Goal: Check status

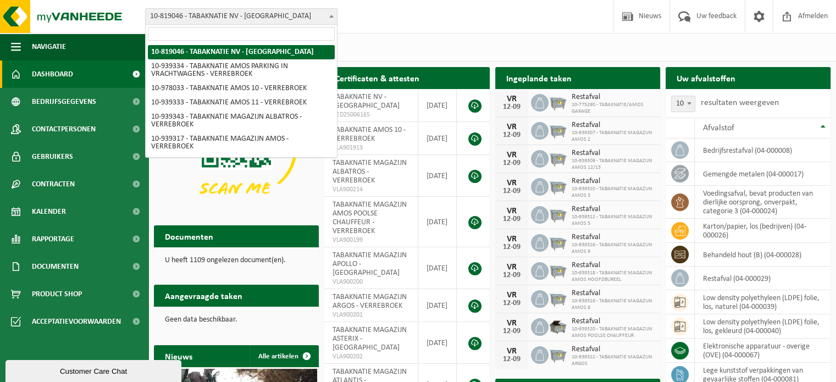
click at [312, 13] on span "10-819046 - TABAKNATIE NV - [GEOGRAPHIC_DATA]" at bounding box center [241, 16] width 191 height 15
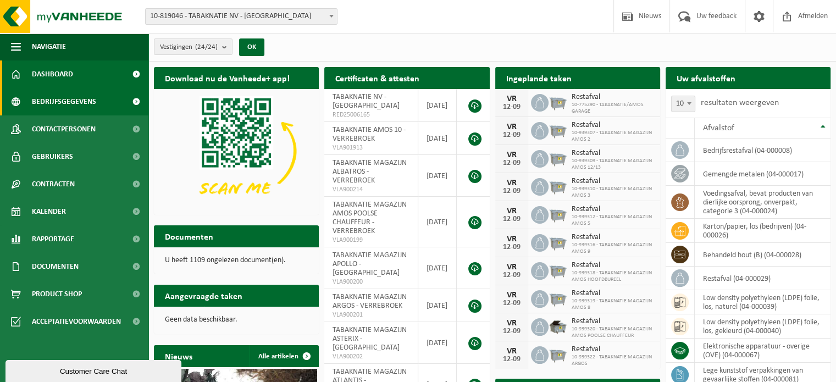
click at [73, 100] on span "Bedrijfsgegevens" at bounding box center [64, 101] width 64 height 27
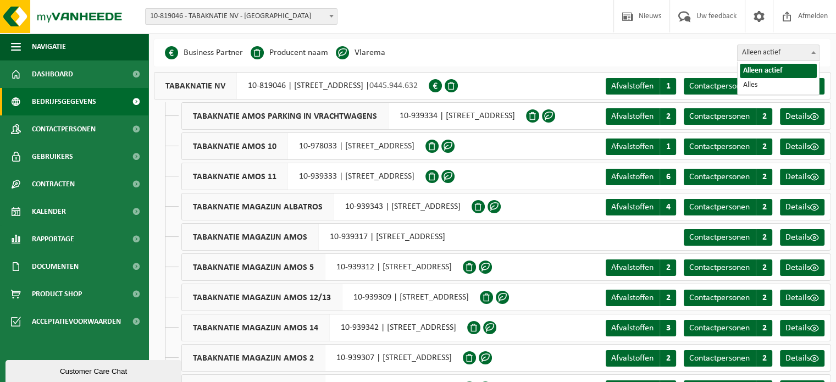
click at [788, 50] on span "Alleen actief" at bounding box center [778, 52] width 81 height 15
click at [627, 53] on div "Business Partner Producent naam Treatment Center Data Center Gearchiveerd Vlare…" at bounding box center [492, 52] width 677 height 27
click at [555, 115] on span at bounding box center [548, 115] width 13 height 13
click at [341, 51] on span at bounding box center [342, 52] width 13 height 13
click at [376, 51] on li "Vlarema" at bounding box center [360, 53] width 49 height 16
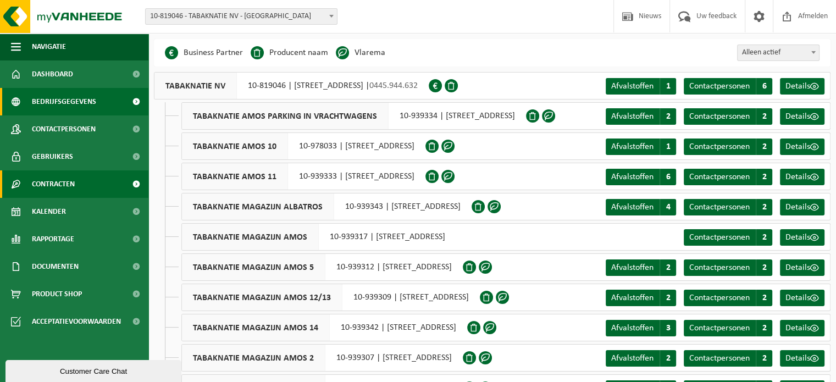
click at [54, 181] on span "Contracten" at bounding box center [53, 183] width 43 height 27
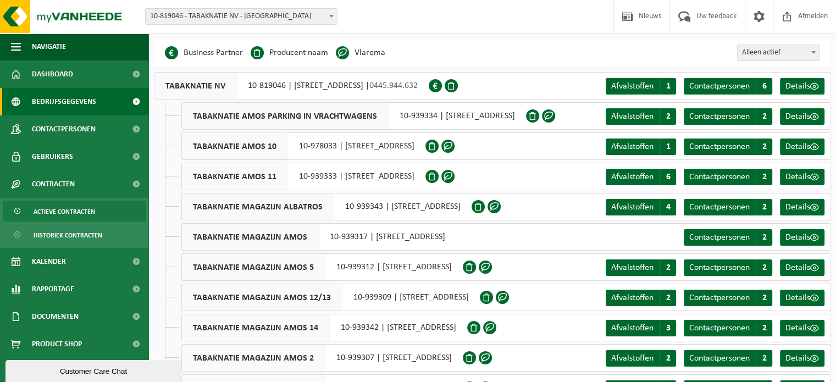
click at [54, 207] on span "Actieve contracten" at bounding box center [65, 211] width 62 height 21
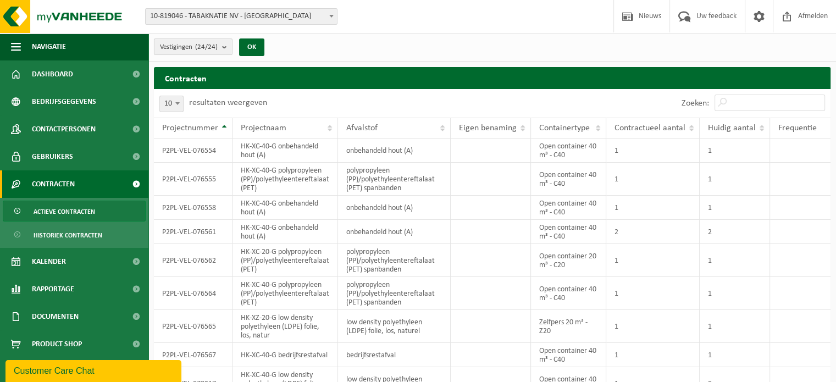
click at [209, 48] on count "(24/24)" at bounding box center [206, 46] width 23 height 7
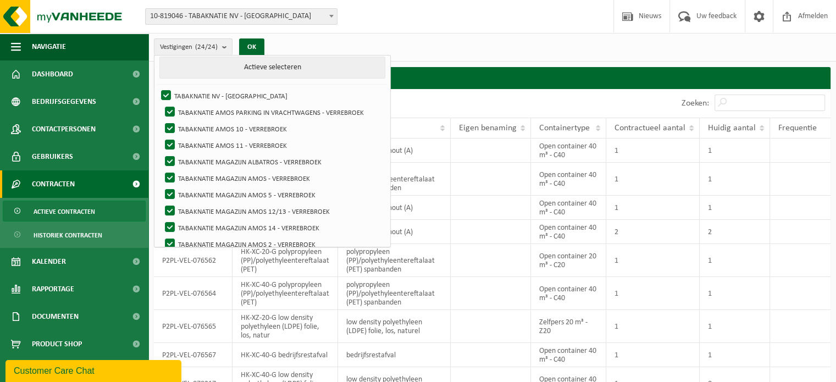
scroll to position [27, 0]
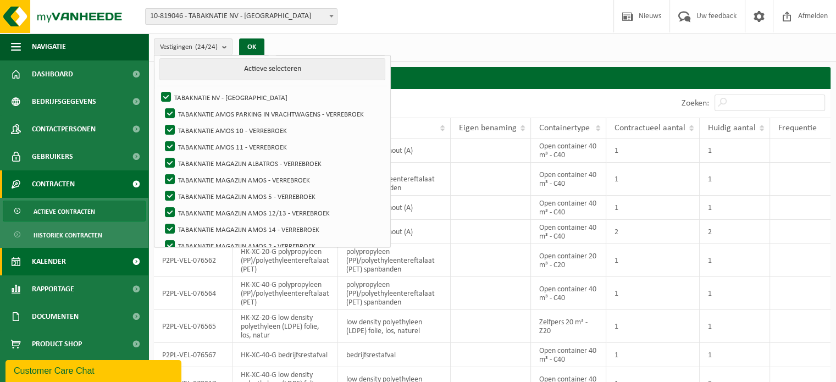
click at [63, 257] on span "Kalender" at bounding box center [49, 261] width 34 height 27
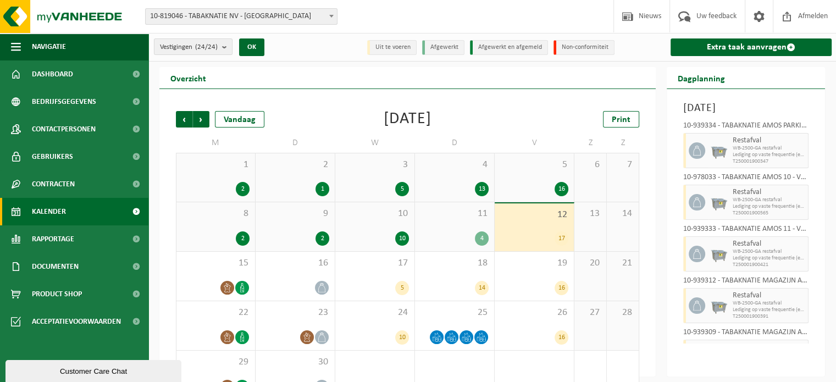
click at [531, 189] on div "16" at bounding box center [534, 189] width 68 height 14
